Goal: Transaction & Acquisition: Purchase product/service

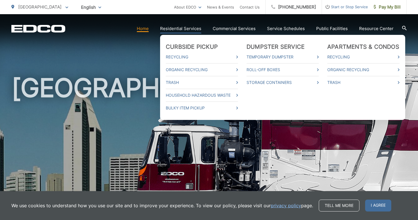
click at [187, 35] on ul "Curbside Pickup Recycling Organic Recycling Trash Household Hazardous Waste Bul…" at bounding box center [282, 77] width 245 height 85
click at [186, 32] on link "Residential Services" at bounding box center [180, 28] width 41 height 7
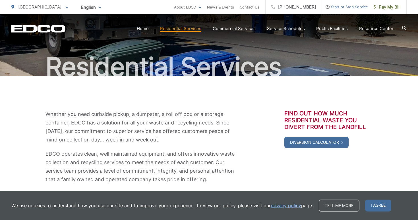
scroll to position [46, 0]
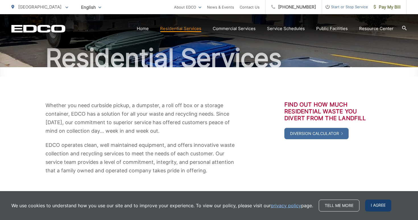
click at [375, 207] on span "I agree" at bounding box center [378, 206] width 26 height 12
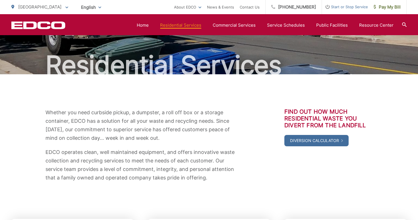
scroll to position [0, 0]
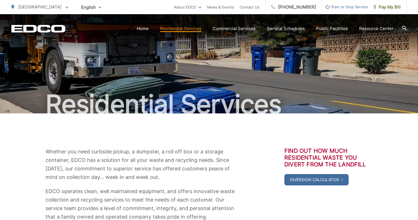
click at [52, 28] on icon "EDCD logo. Return to the homepage." at bounding box center [38, 28] width 54 height 7
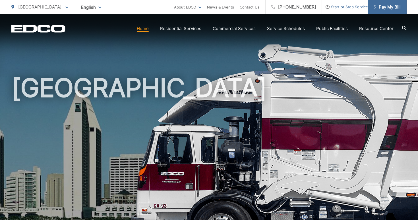
click at [386, 9] on span "Pay My Bill" at bounding box center [386, 7] width 27 height 7
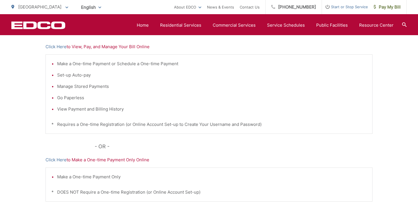
scroll to position [125, 0]
click at [64, 47] on link "Click Here" at bounding box center [55, 46] width 21 height 7
click at [107, 159] on p "Click Here to Make a One-time Payment Only Online" at bounding box center [208, 159] width 327 height 7
click at [106, 161] on p "Click Here to Make a One-time Payment Only Online" at bounding box center [208, 159] width 327 height 7
click at [63, 158] on link "Click Here" at bounding box center [55, 159] width 21 height 7
